Goal: Transaction & Acquisition: Purchase product/service

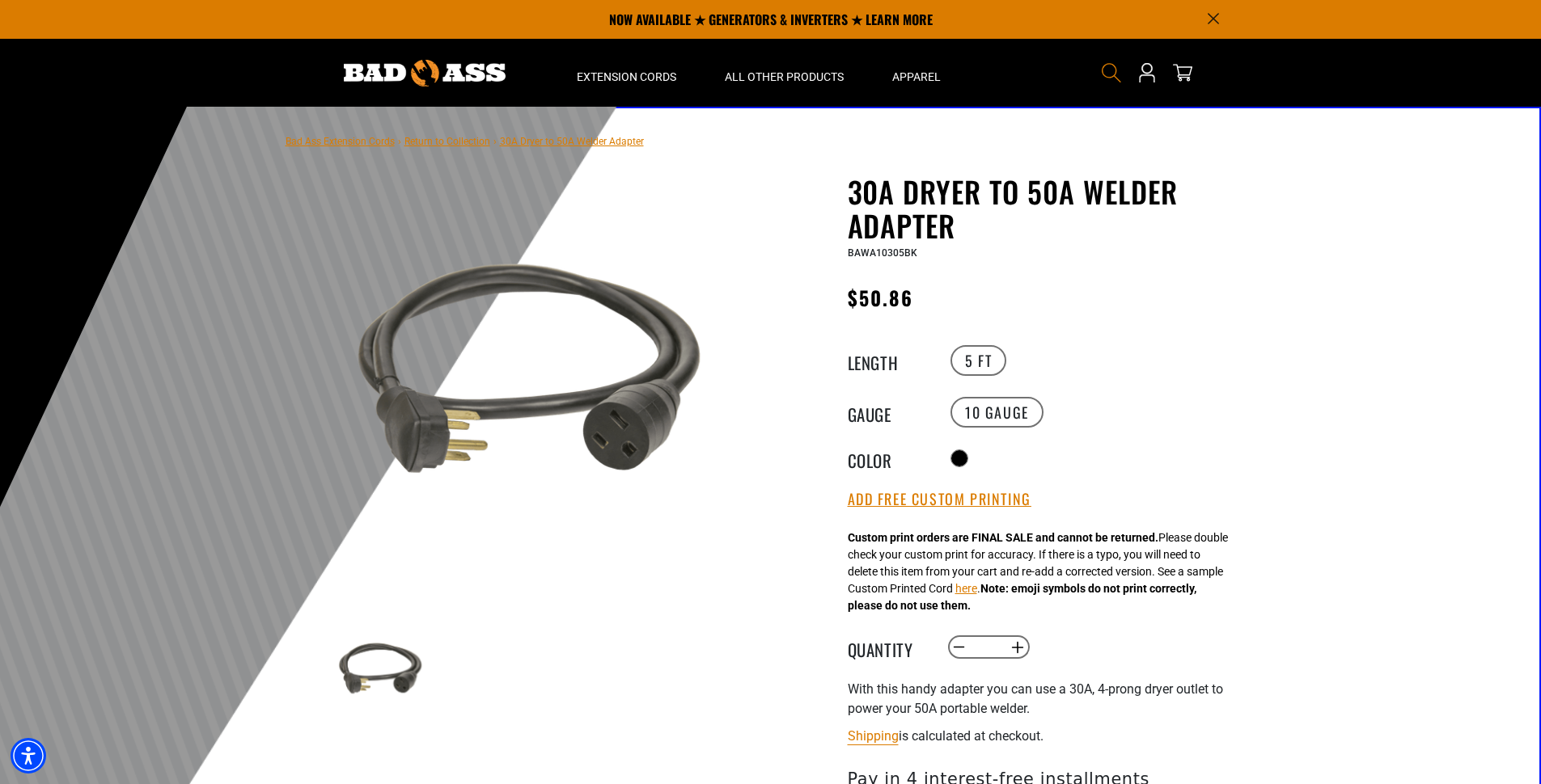
click at [1117, 66] on icon "Search" at bounding box center [1110, 72] width 21 height 21
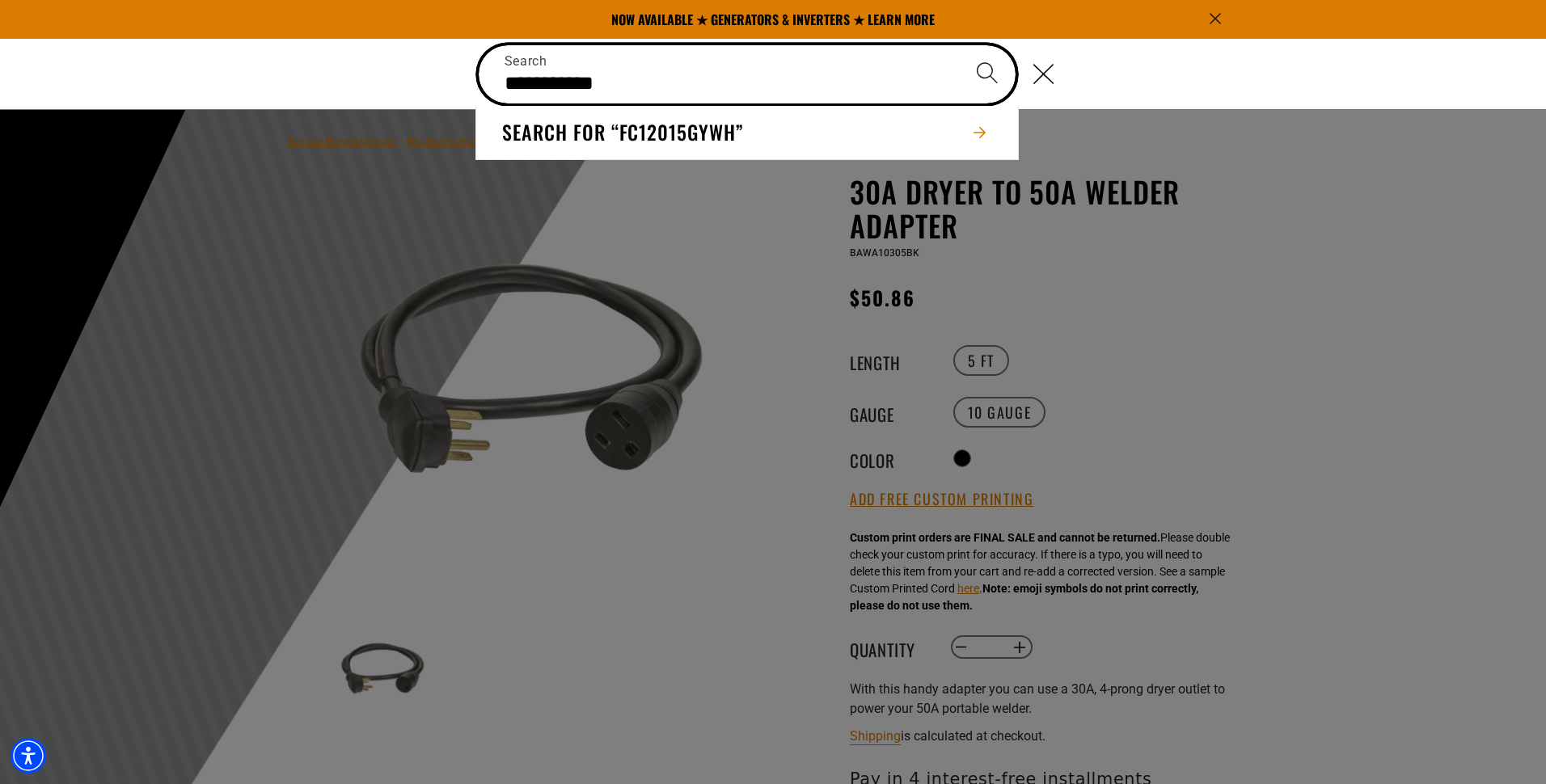
drag, startPoint x: 610, startPoint y: 86, endPoint x: 504, endPoint y: 84, distance: 106.0
click at [504, 84] on input "**********" at bounding box center [748, 74] width 538 height 58
type input "**********"
click at [959, 45] on button "Search" at bounding box center [987, 73] width 57 height 57
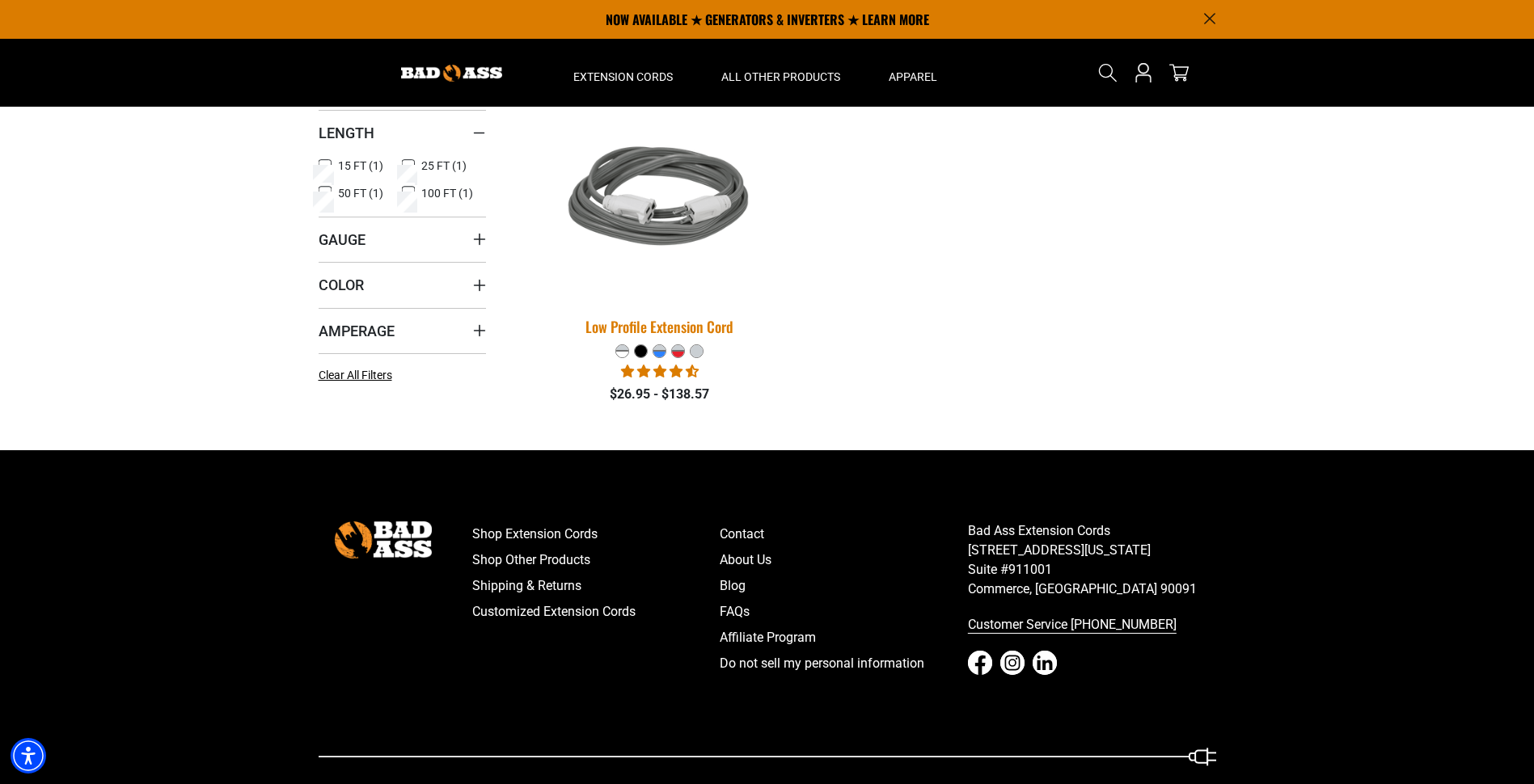
scroll to position [189, 0]
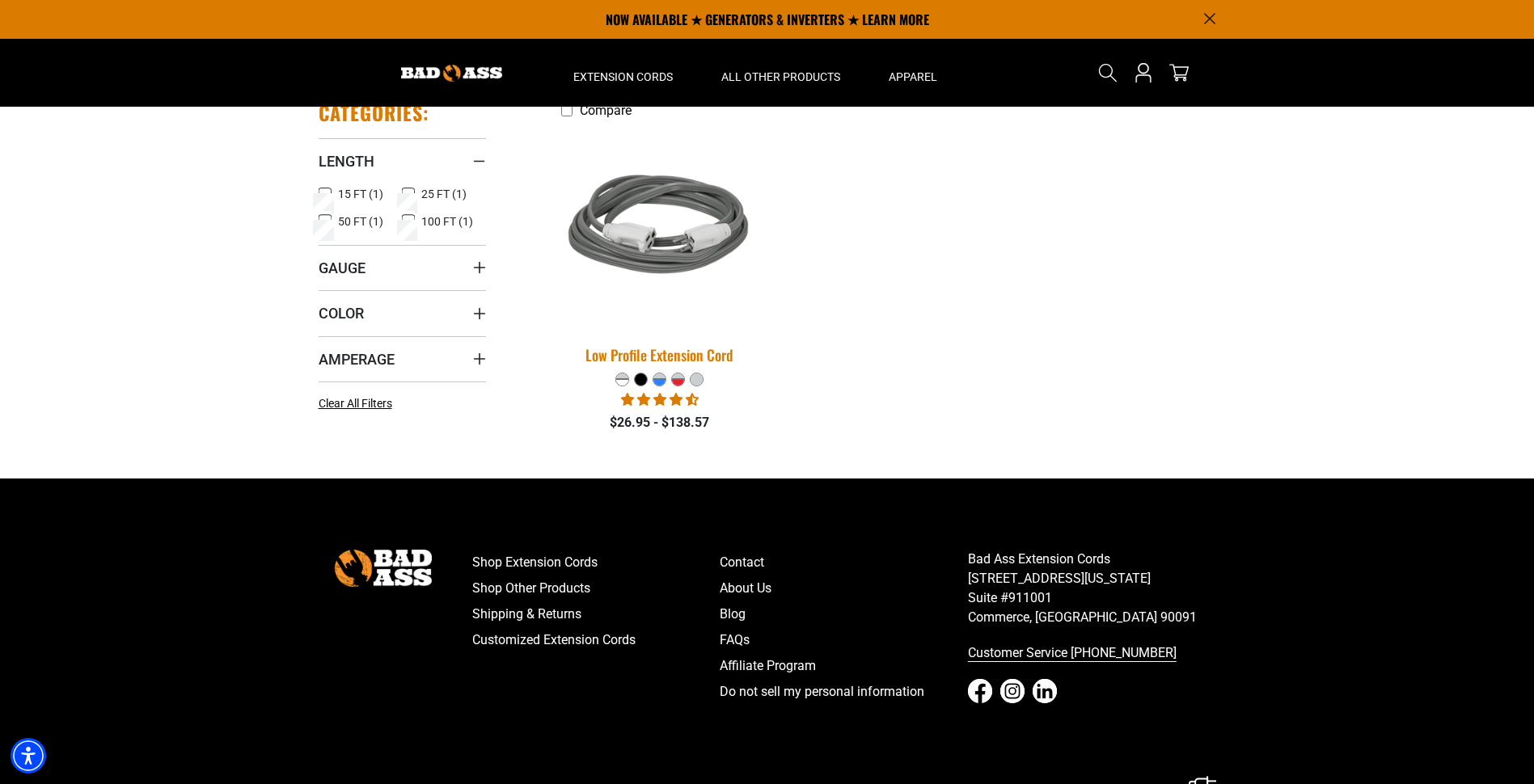
click at [707, 236] on img at bounding box center [660, 227] width 227 height 207
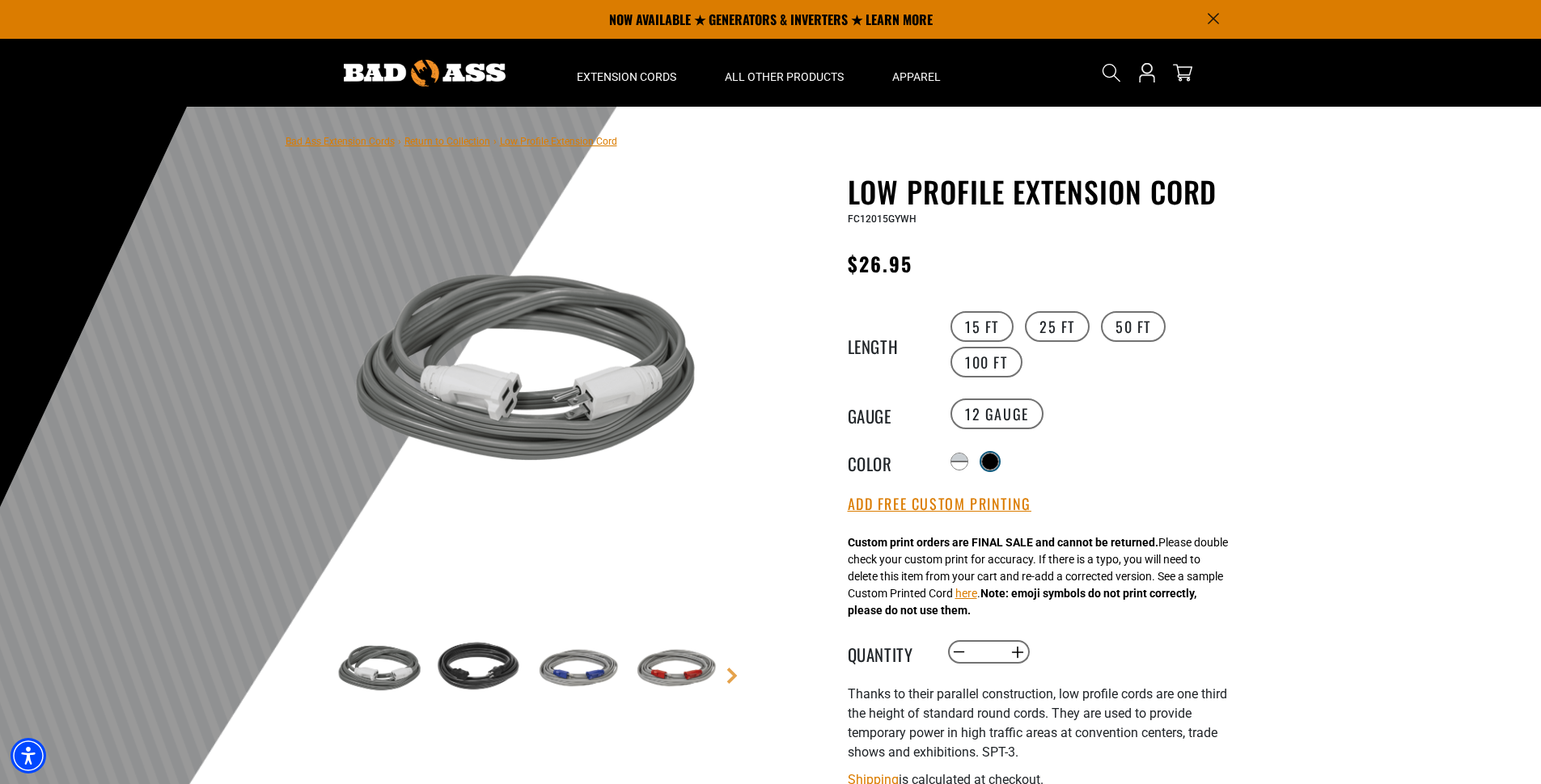
click at [994, 462] on div at bounding box center [989, 461] width 16 height 16
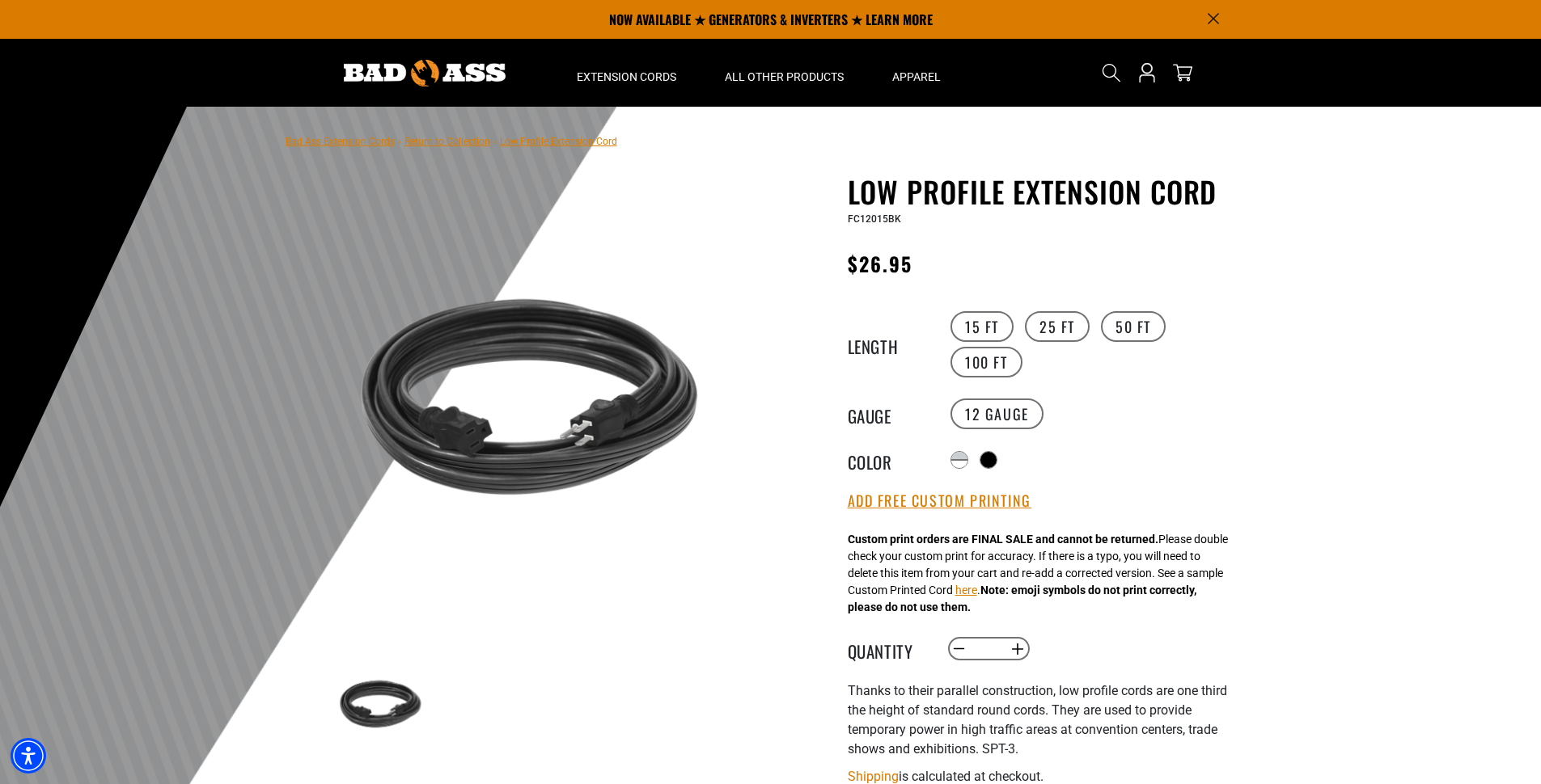
drag, startPoint x: 954, startPoint y: 459, endPoint x: 940, endPoint y: 485, distance: 29.5
click at [954, 459] on div at bounding box center [959, 463] width 16 height 8
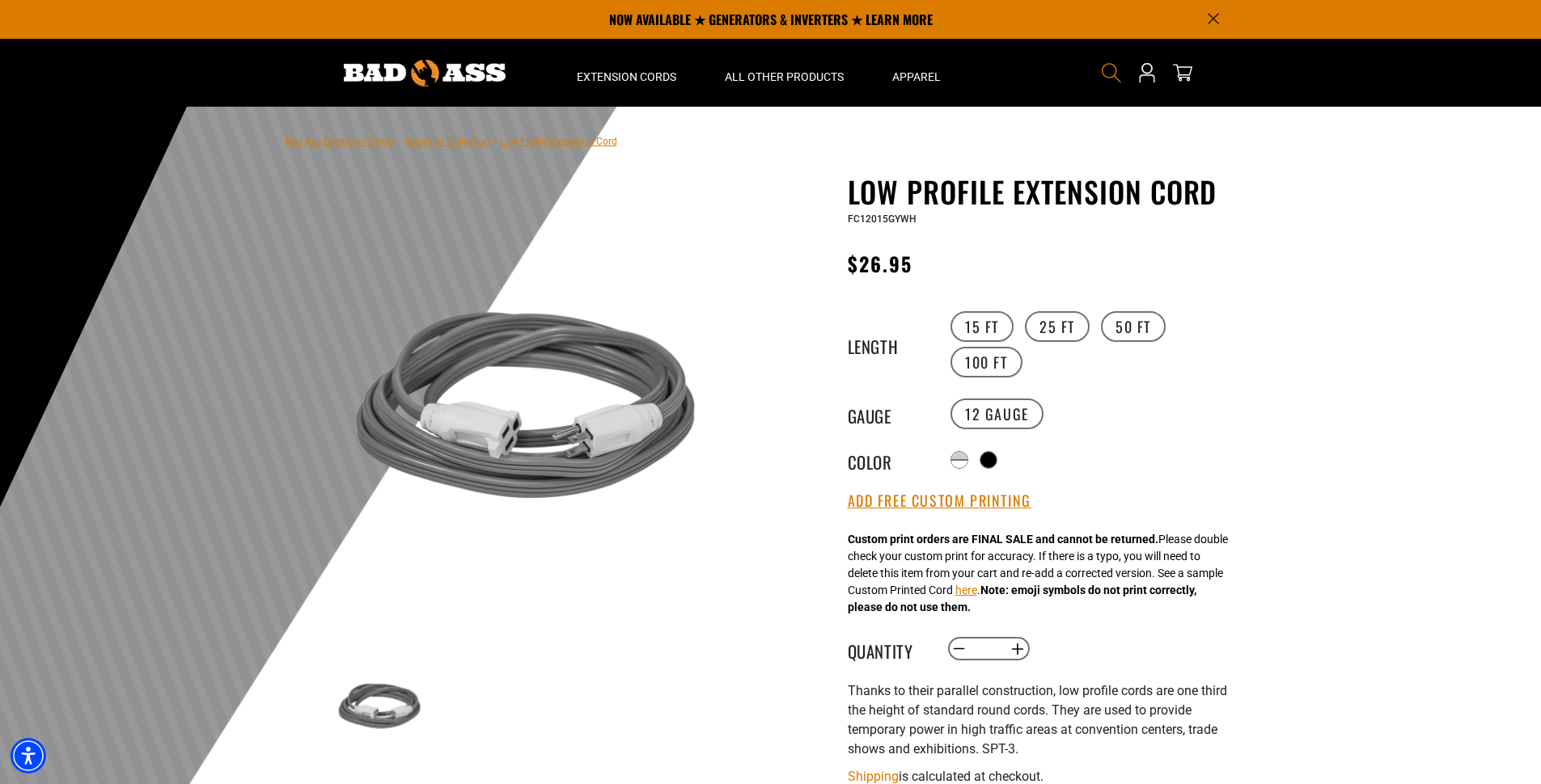
click at [1105, 74] on icon "Search" at bounding box center [1110, 72] width 21 height 21
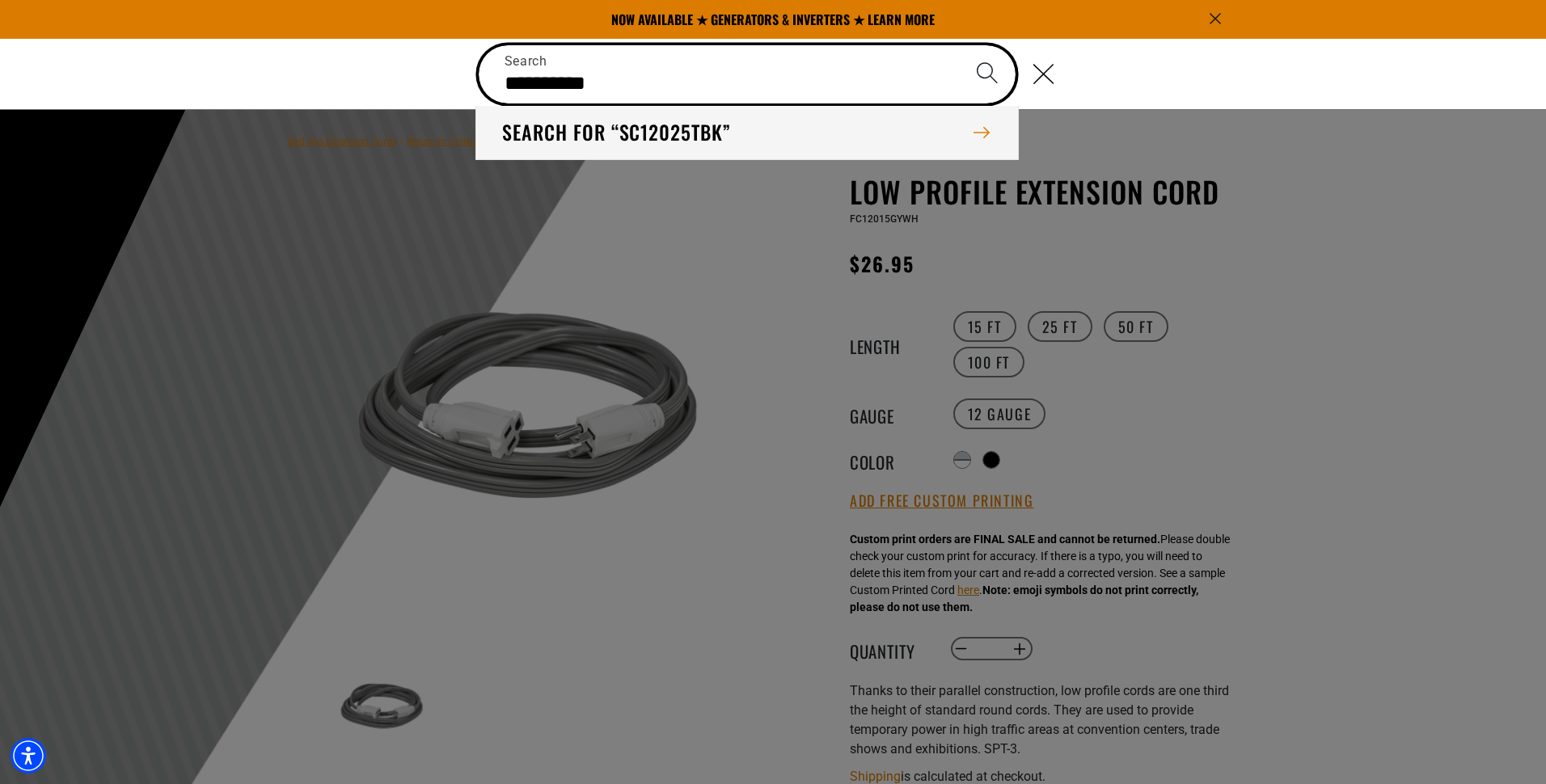
type input "**********"
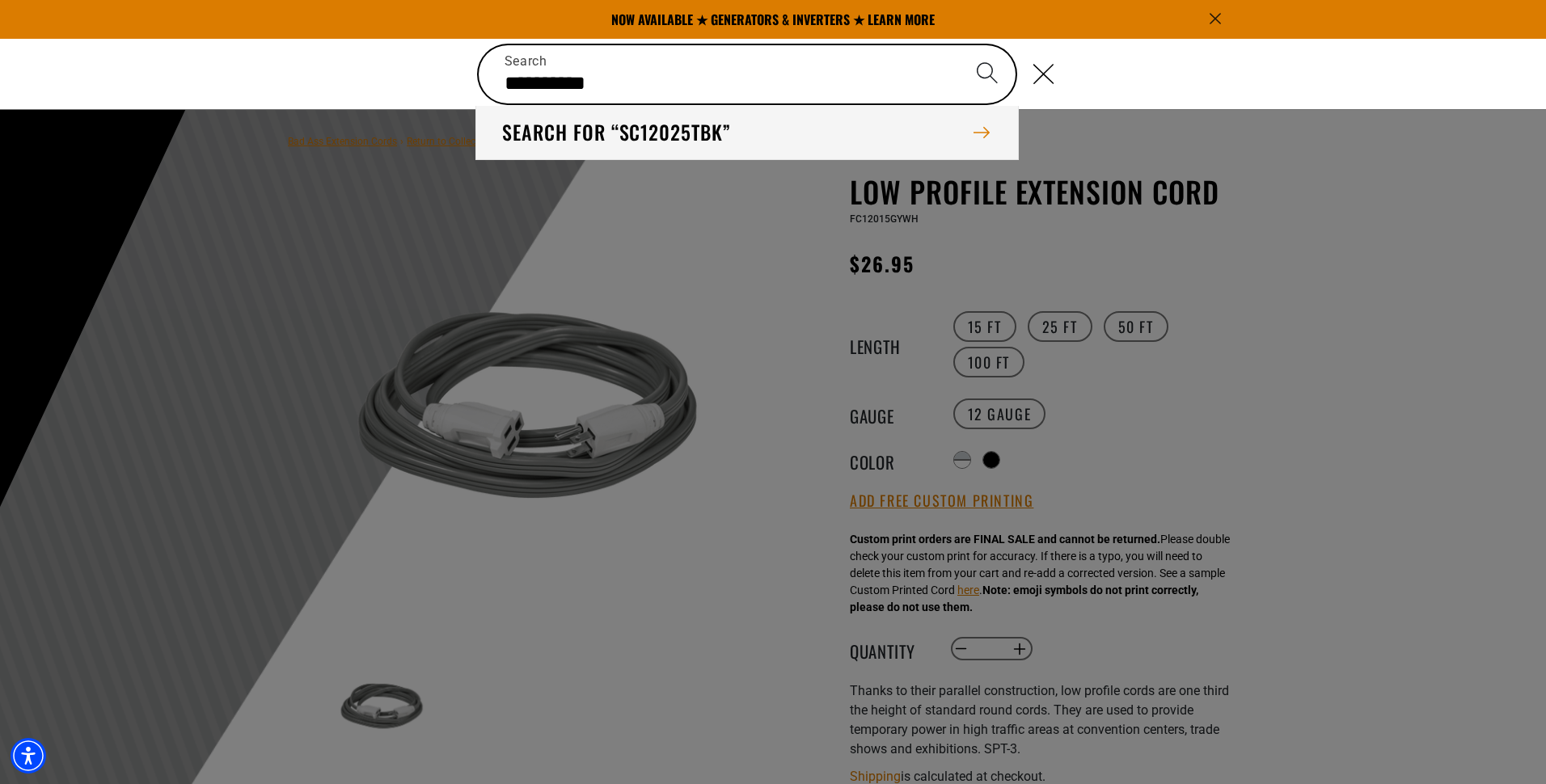
click at [702, 134] on button "Search for “sc12025tbk”" at bounding box center [748, 132] width 542 height 53
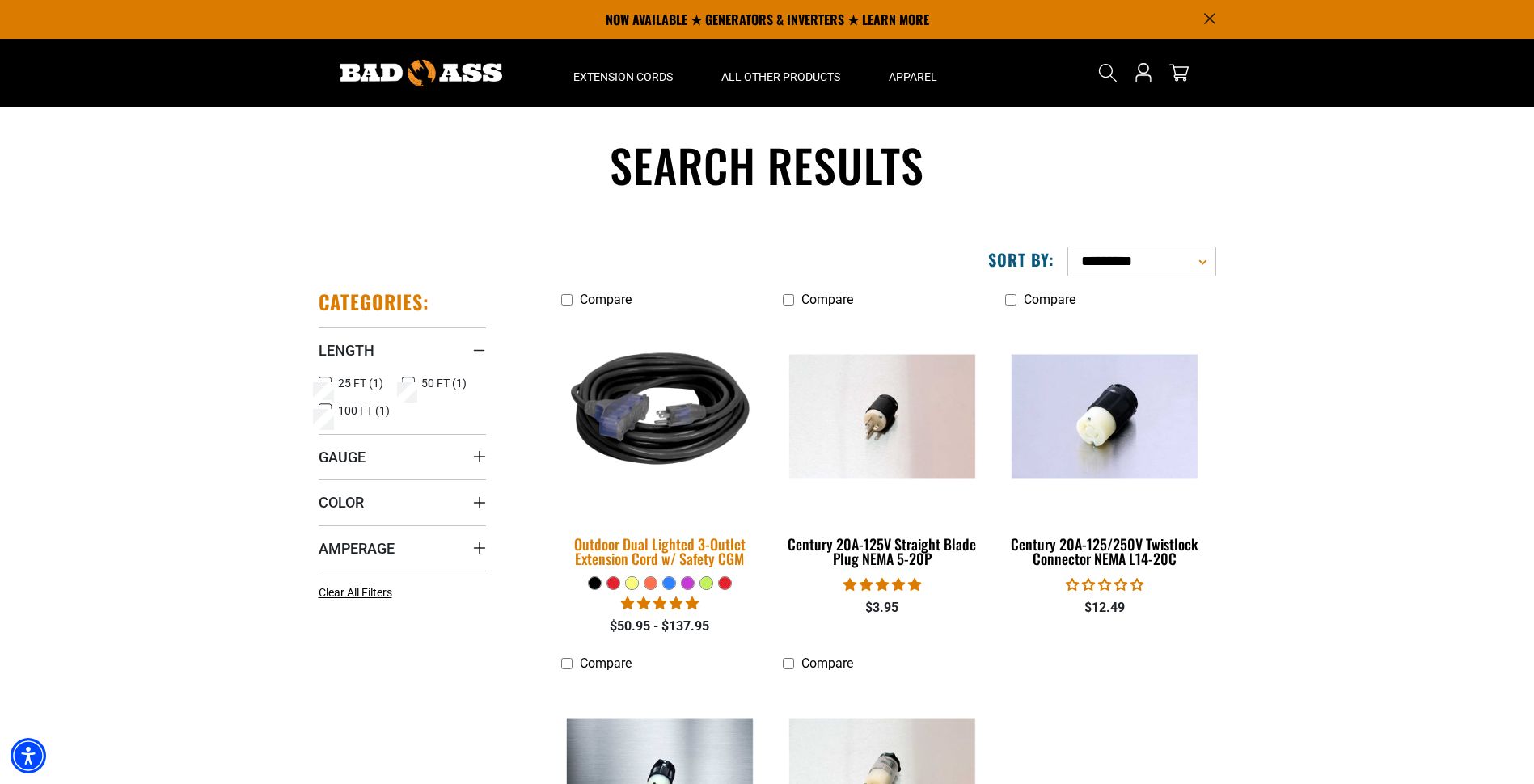
click at [571, 401] on img at bounding box center [660, 415] width 227 height 207
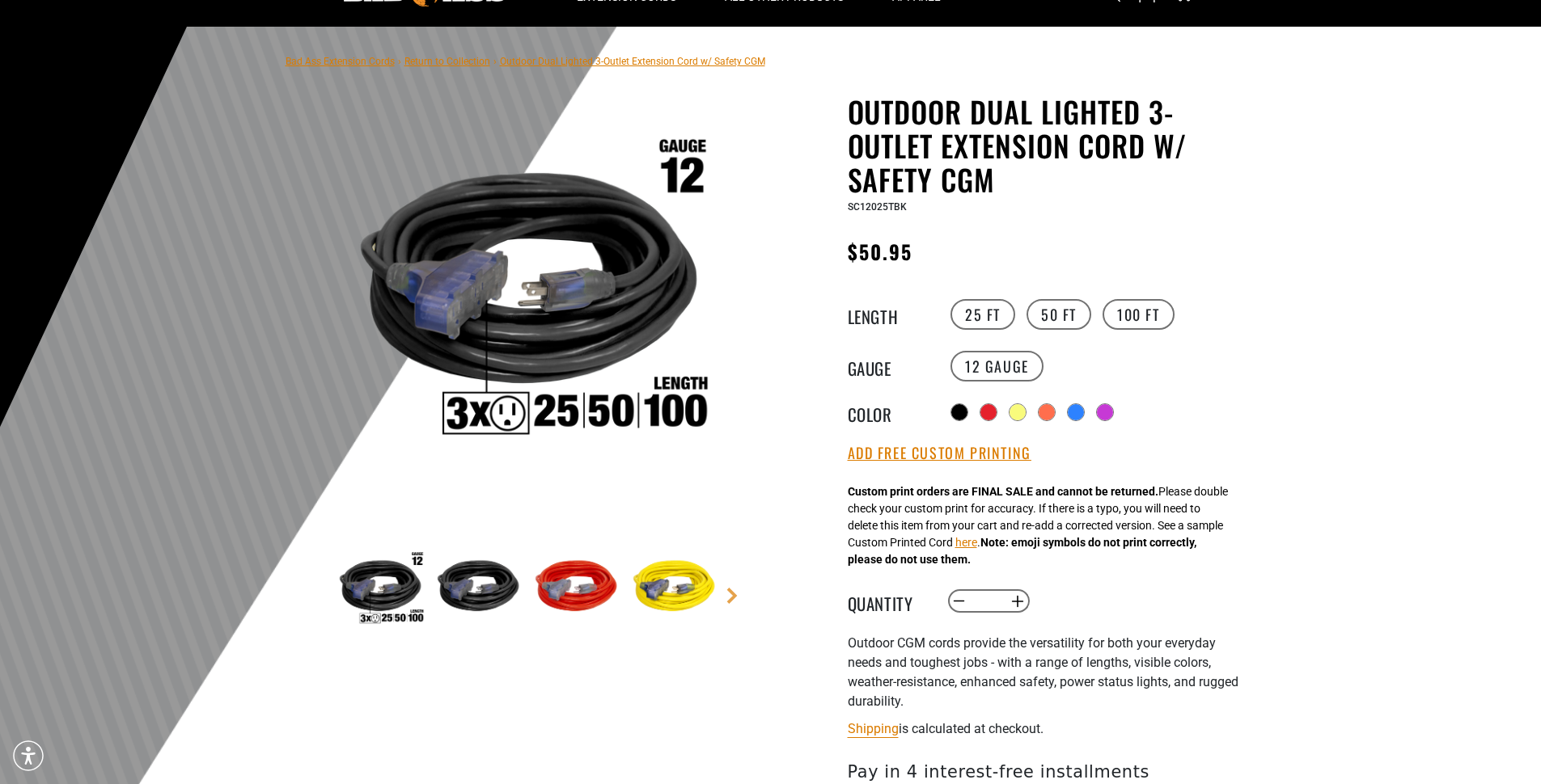
scroll to position [81, 0]
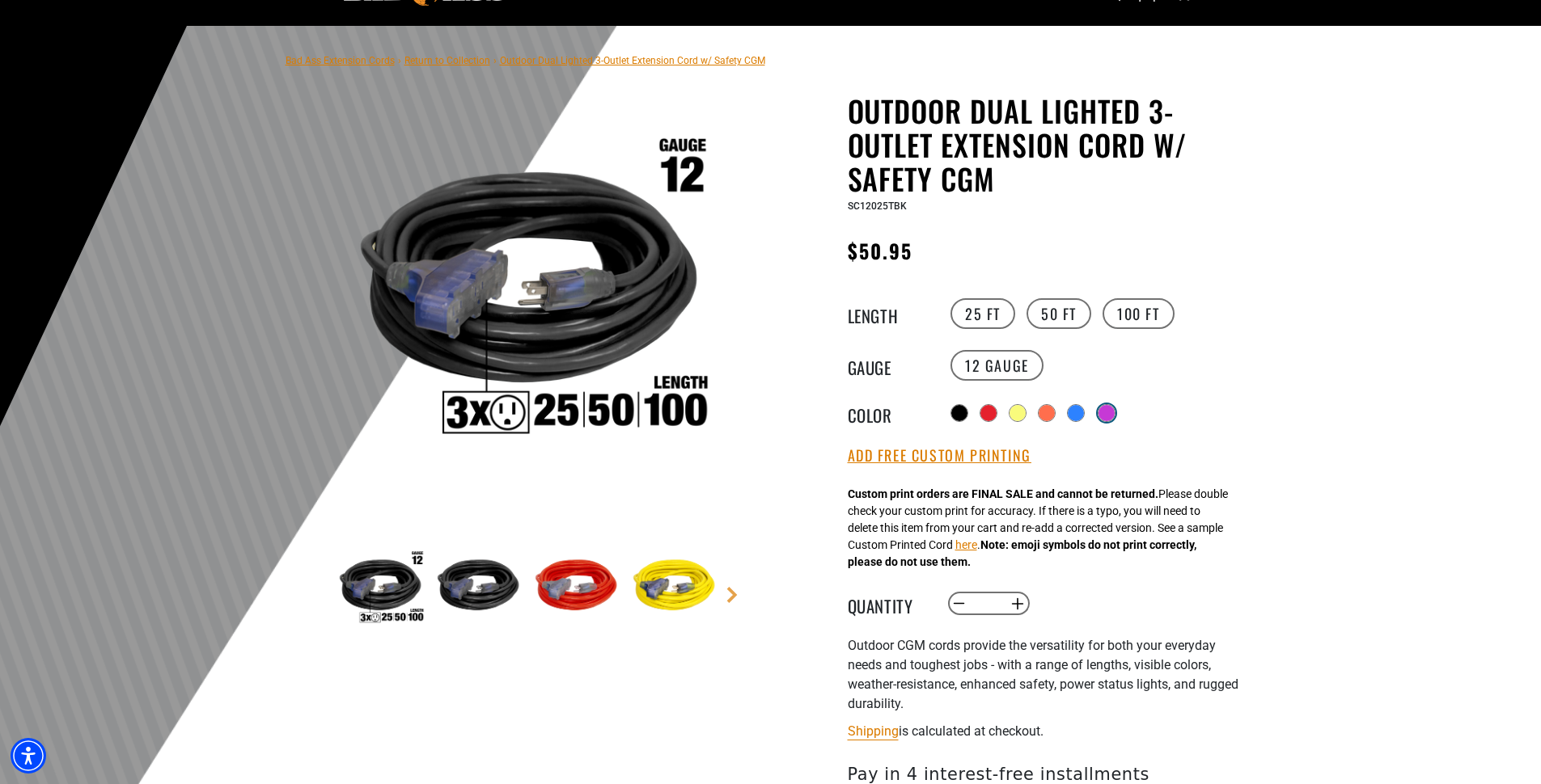
click at [1110, 413] on div at bounding box center [1106, 412] width 16 height 16
